Goal: Navigation & Orientation: Find specific page/section

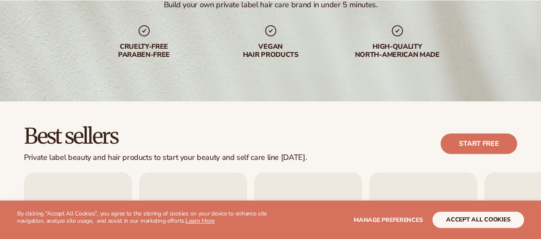
scroll to position [257, 0]
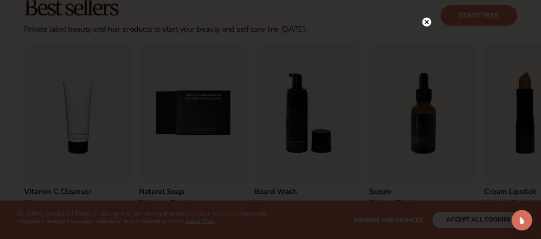
click at [426, 24] on circle at bounding box center [426, 22] width 9 height 9
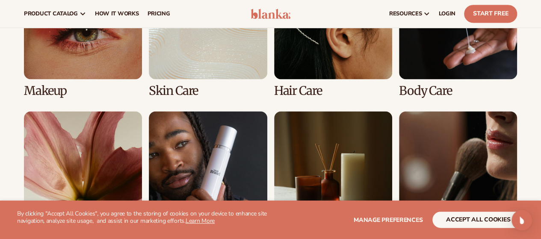
scroll to position [687, 0]
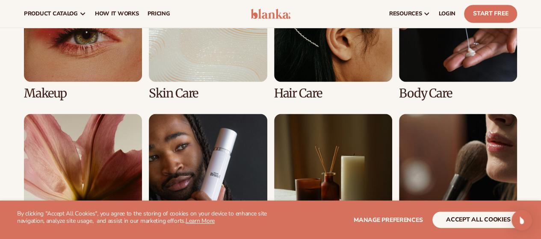
click at [359, 49] on link "3 / 8" at bounding box center [333, 31] width 118 height 136
click at [301, 92] on link "3 / 8" at bounding box center [333, 31] width 118 height 136
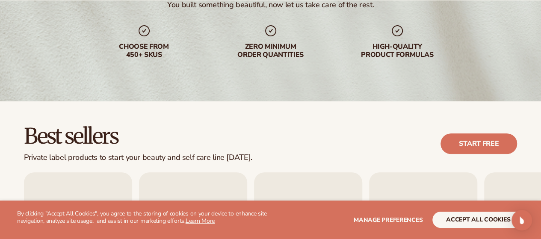
scroll to position [257, 0]
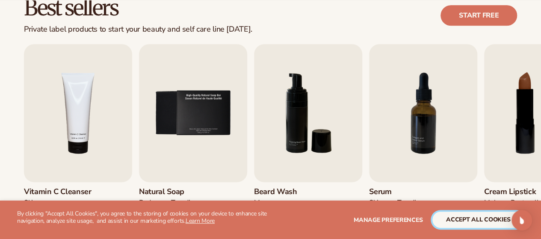
click at [454, 221] on button "accept all cookies" at bounding box center [478, 220] width 92 height 16
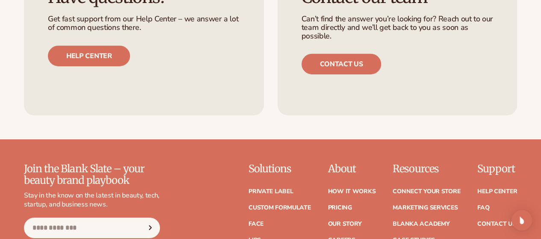
scroll to position [1359, 0]
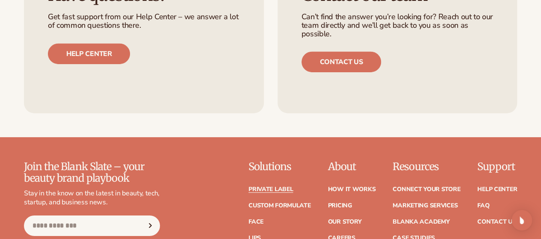
click at [249, 187] on link "Private label" at bounding box center [271, 190] width 44 height 6
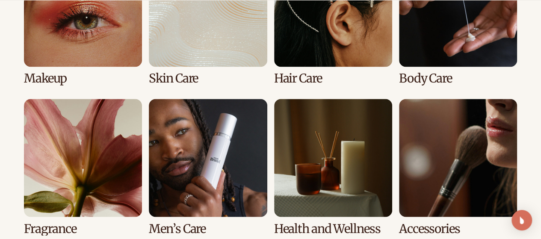
scroll to position [727, 0]
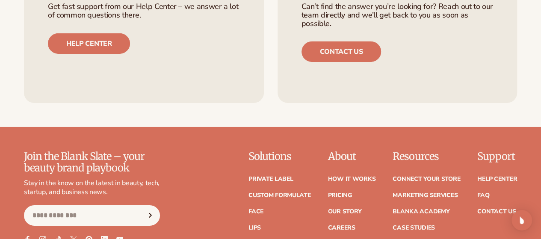
scroll to position [1497, 0]
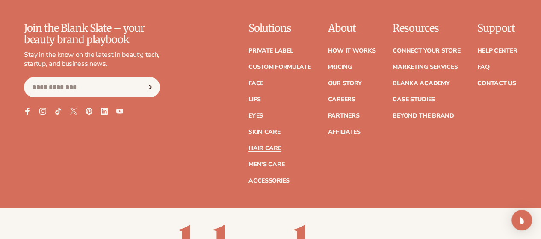
click at [249, 145] on link "Hair Care" at bounding box center [265, 148] width 33 height 6
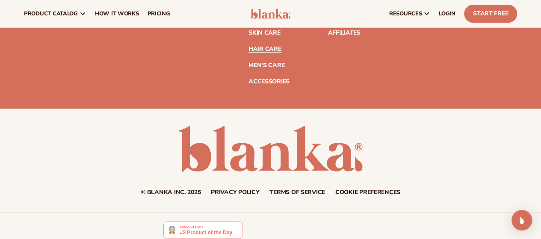
scroll to position [1750, 0]
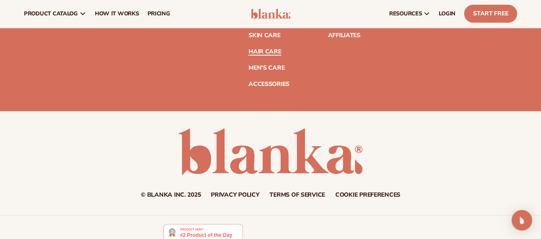
click at [249, 50] on link "Hair Care" at bounding box center [265, 52] width 33 height 6
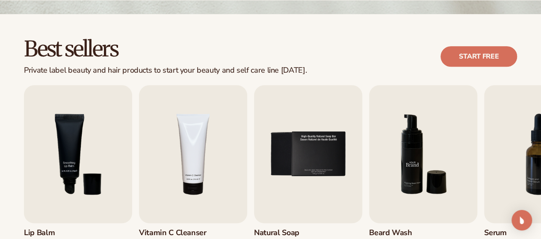
scroll to position [342, 0]
